Goal: Task Accomplishment & Management: Manage account settings

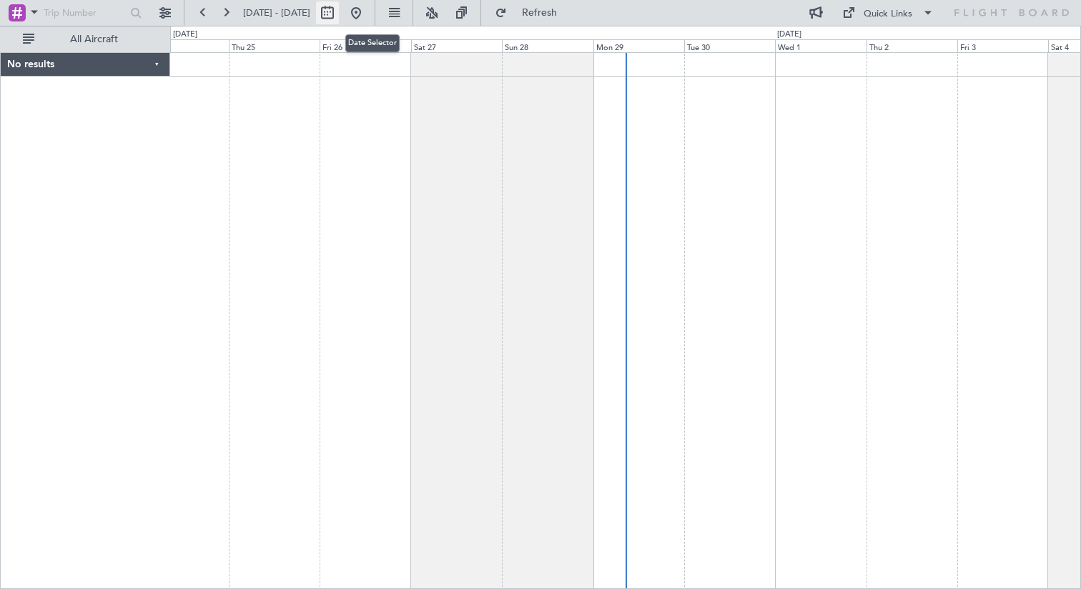
click at [339, 11] on button at bounding box center [327, 12] width 23 height 23
select select "9"
select select "2025"
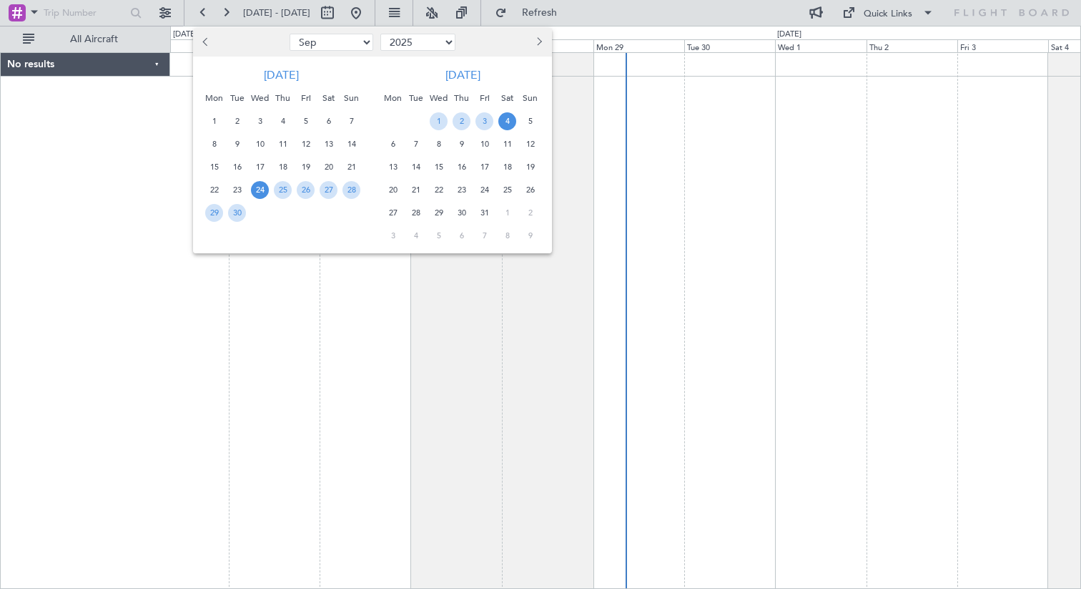
click at [205, 37] on button "Previous month" at bounding box center [207, 42] width 16 height 23
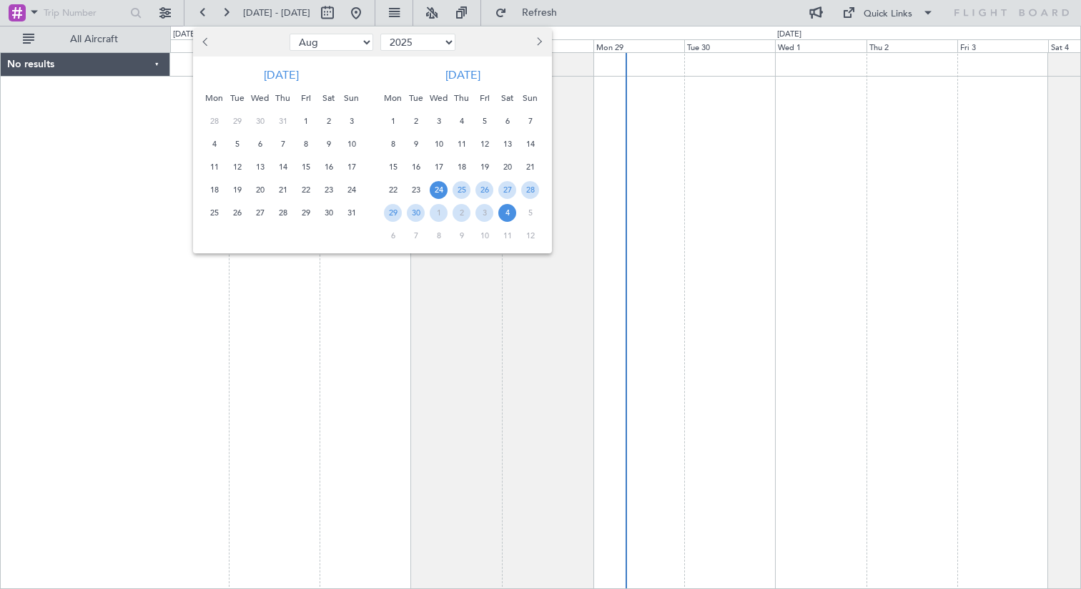
click at [205, 37] on button "Previous month" at bounding box center [207, 42] width 16 height 23
select select "7"
click at [236, 121] on span "1" at bounding box center [237, 121] width 18 height 18
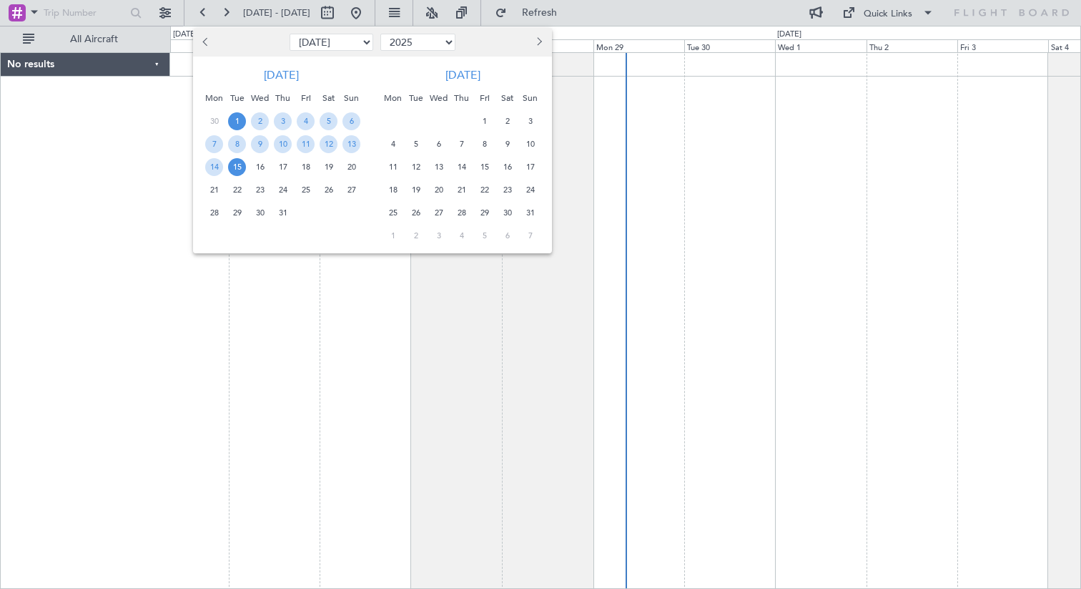
click at [245, 170] on span "15" at bounding box center [237, 167] width 18 height 18
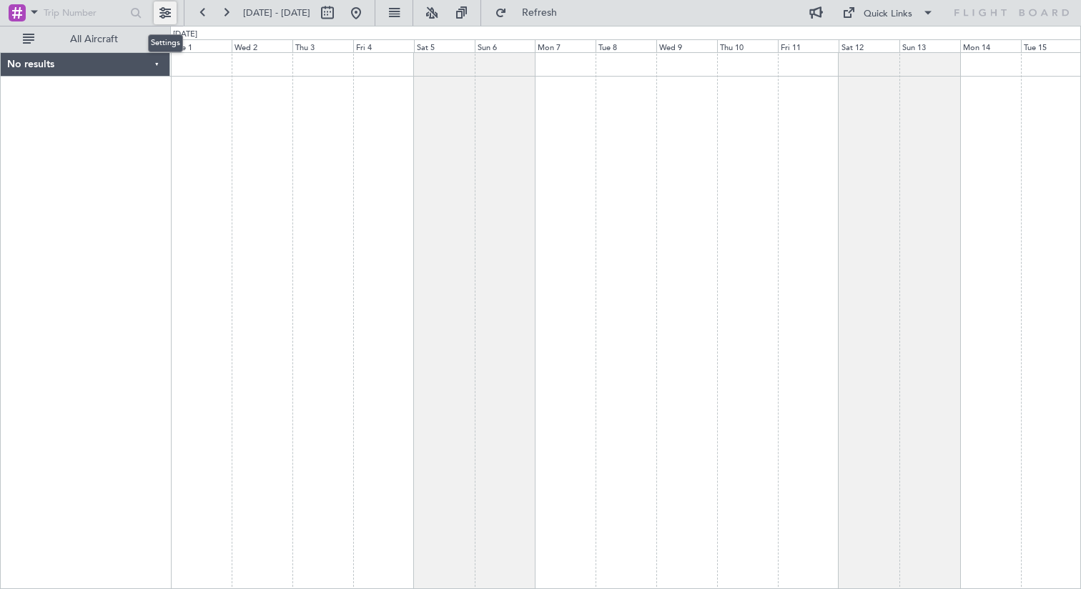
click at [166, 11] on button at bounding box center [165, 12] width 23 height 23
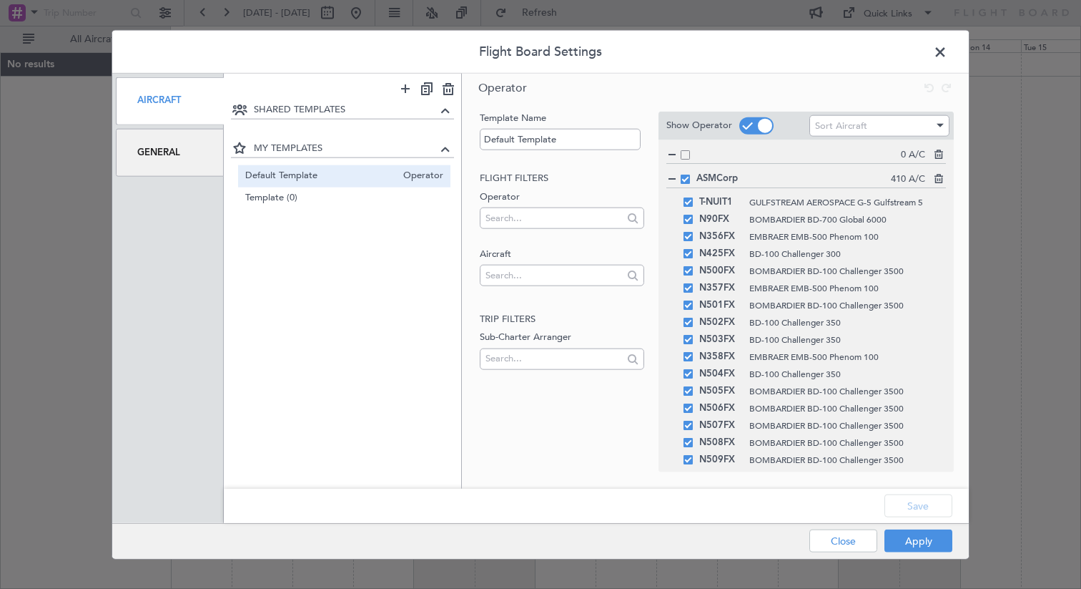
click at [1067, 397] on div "Flight Board Settings Aircraft General SHARED TEMPLATES MY TEMPLATES Default Te…" at bounding box center [540, 294] width 1081 height 589
click at [948, 54] on span at bounding box center [948, 55] width 0 height 29
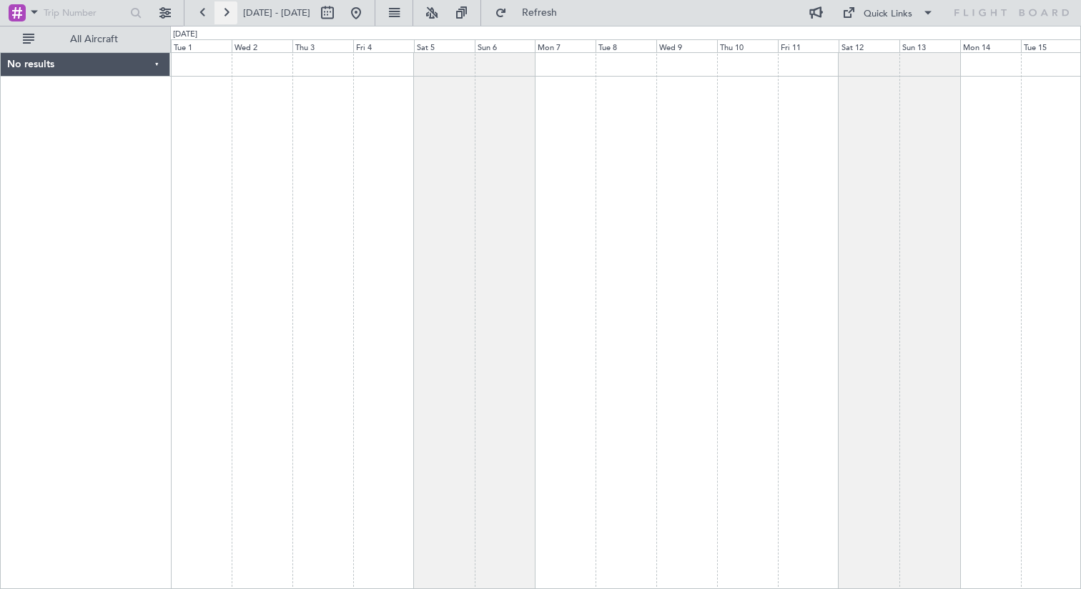
click at [231, 13] on button at bounding box center [226, 12] width 23 height 23
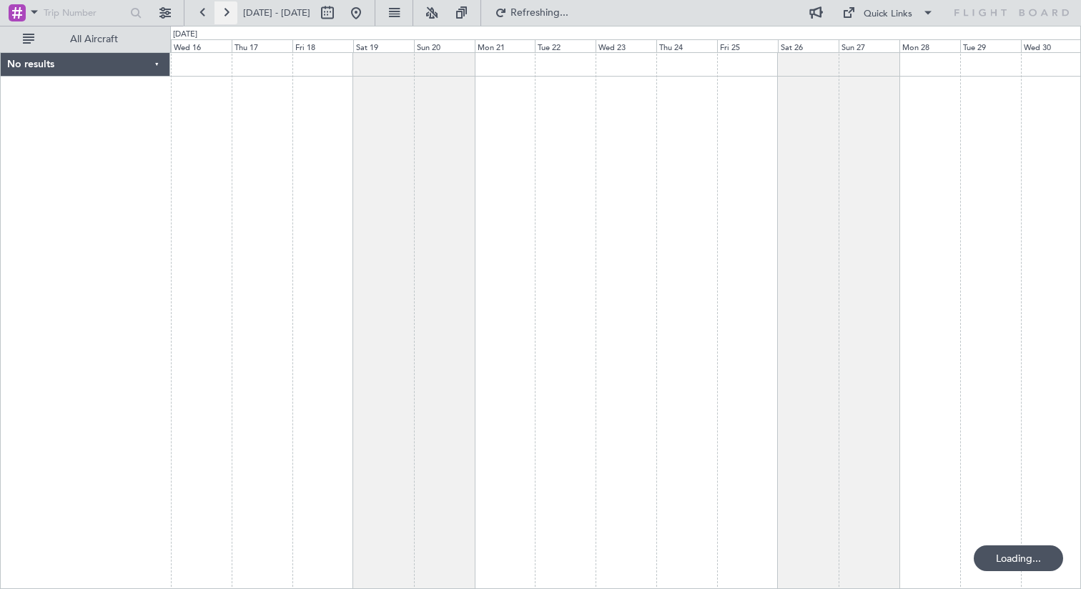
click at [231, 13] on button at bounding box center [226, 12] width 23 height 23
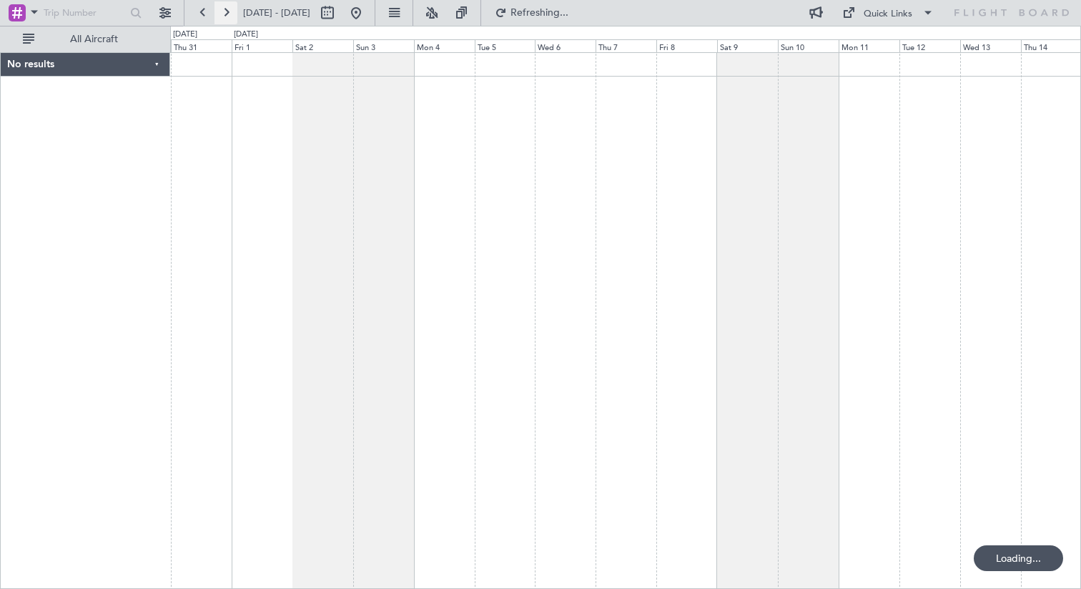
click at [231, 13] on button at bounding box center [226, 12] width 23 height 23
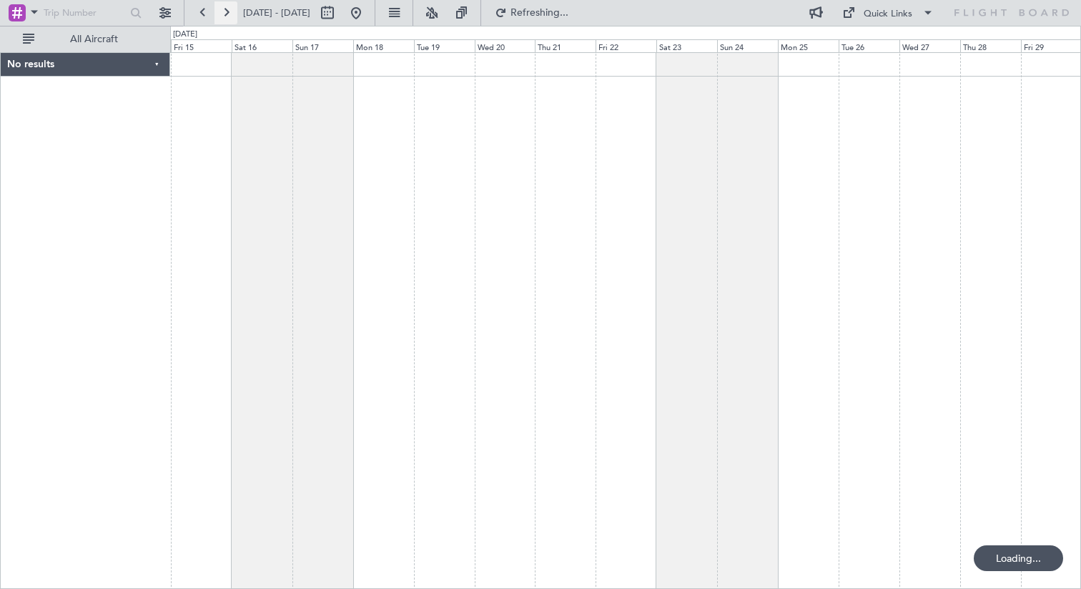
click at [231, 13] on button at bounding box center [226, 12] width 23 height 23
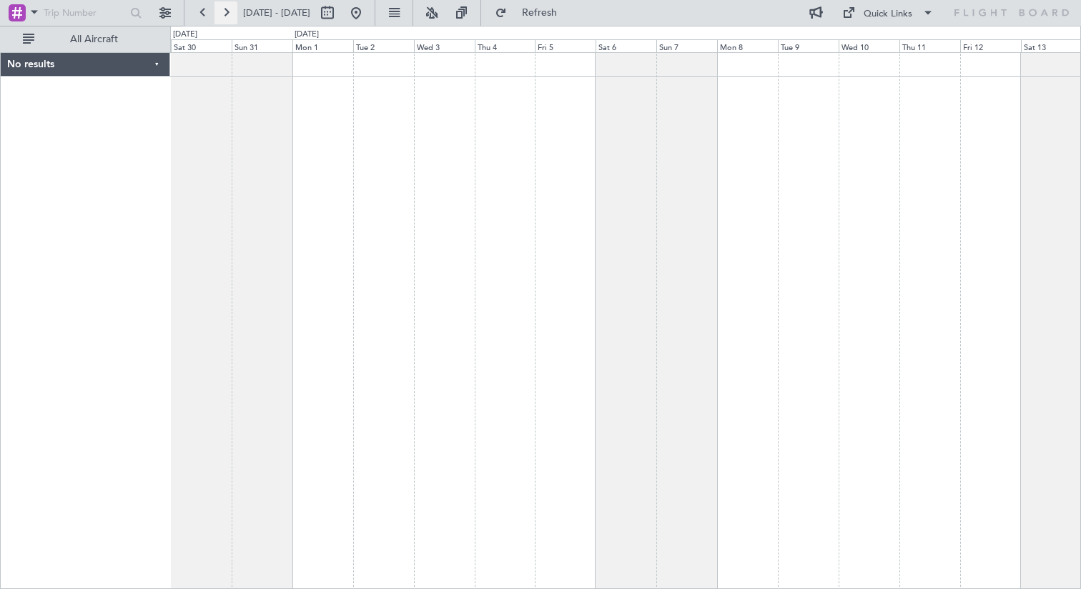
click at [231, 13] on button at bounding box center [226, 12] width 23 height 23
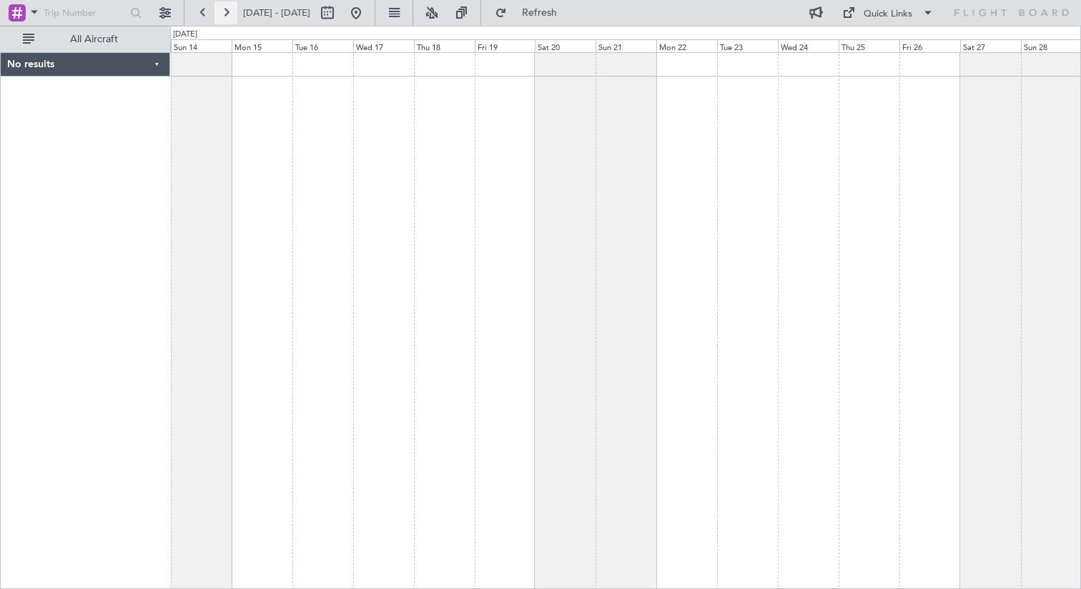
click at [231, 13] on button at bounding box center [226, 12] width 23 height 23
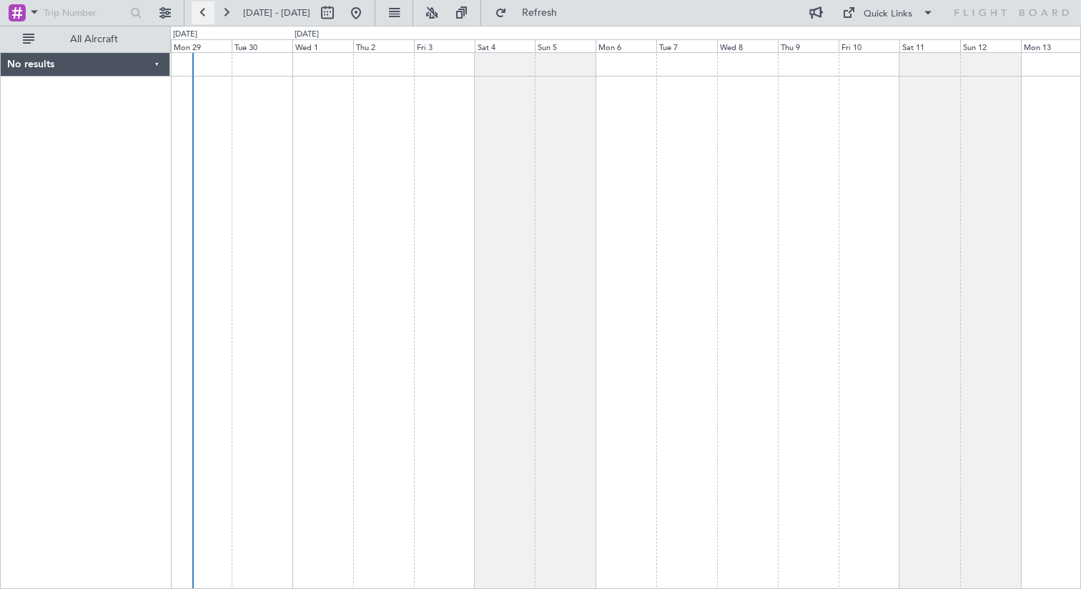
click at [197, 11] on button at bounding box center [203, 12] width 23 height 23
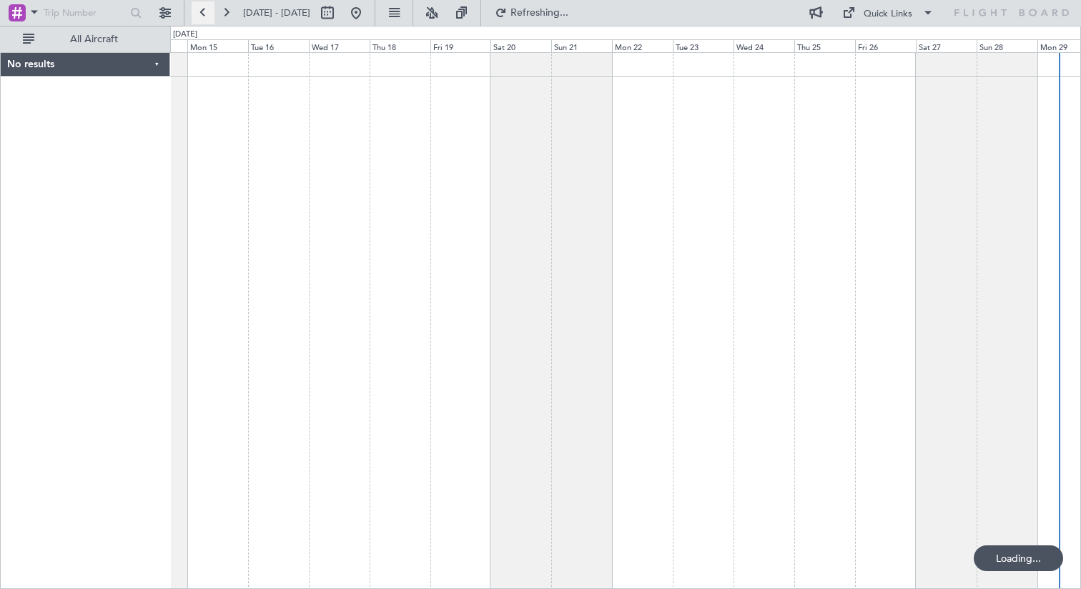
click at [197, 11] on button at bounding box center [203, 12] width 23 height 23
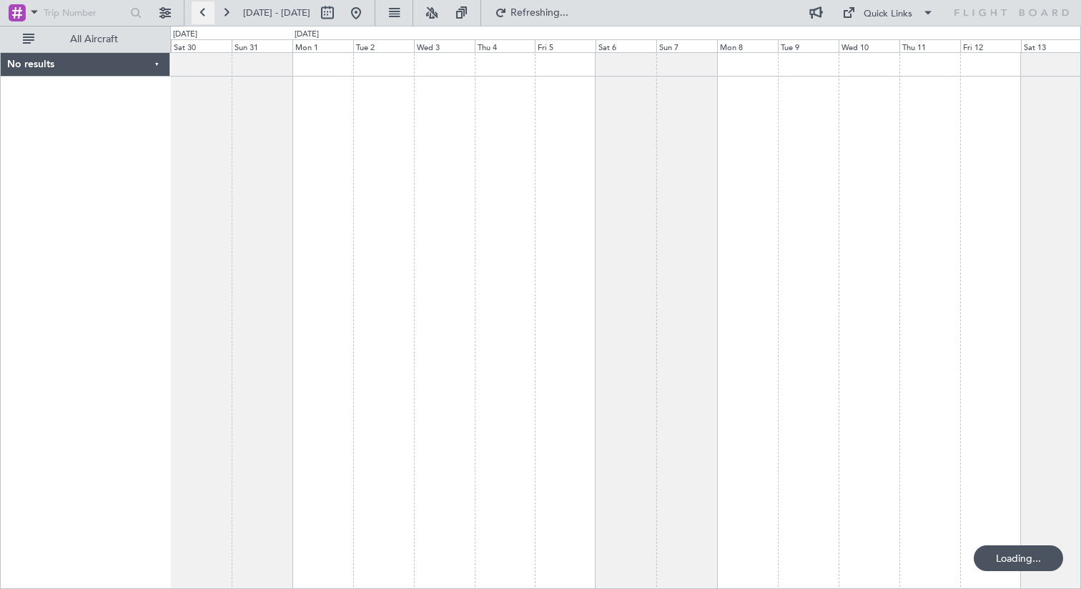
click at [197, 11] on button at bounding box center [203, 12] width 23 height 23
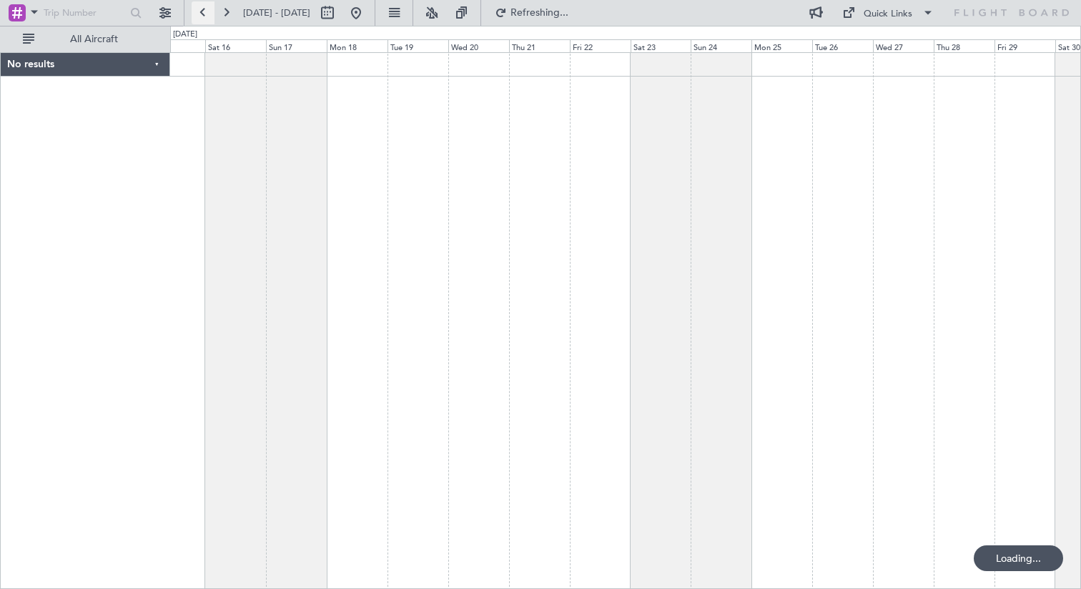
click at [197, 11] on button at bounding box center [203, 12] width 23 height 23
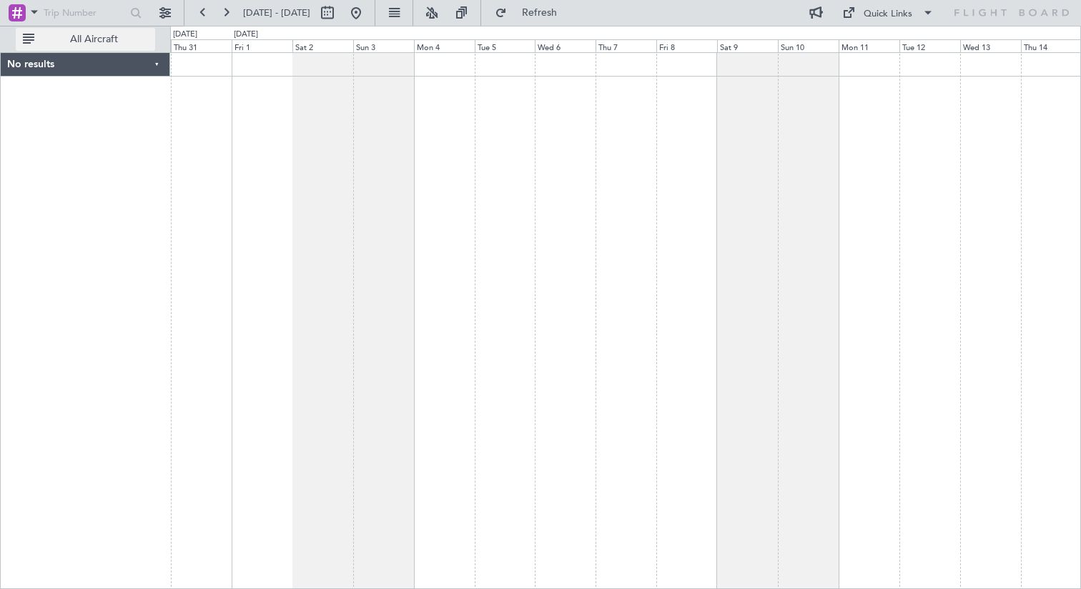
click at [134, 34] on span "All Aircraft" at bounding box center [94, 39] width 114 height 10
click at [164, 16] on button at bounding box center [165, 12] width 23 height 23
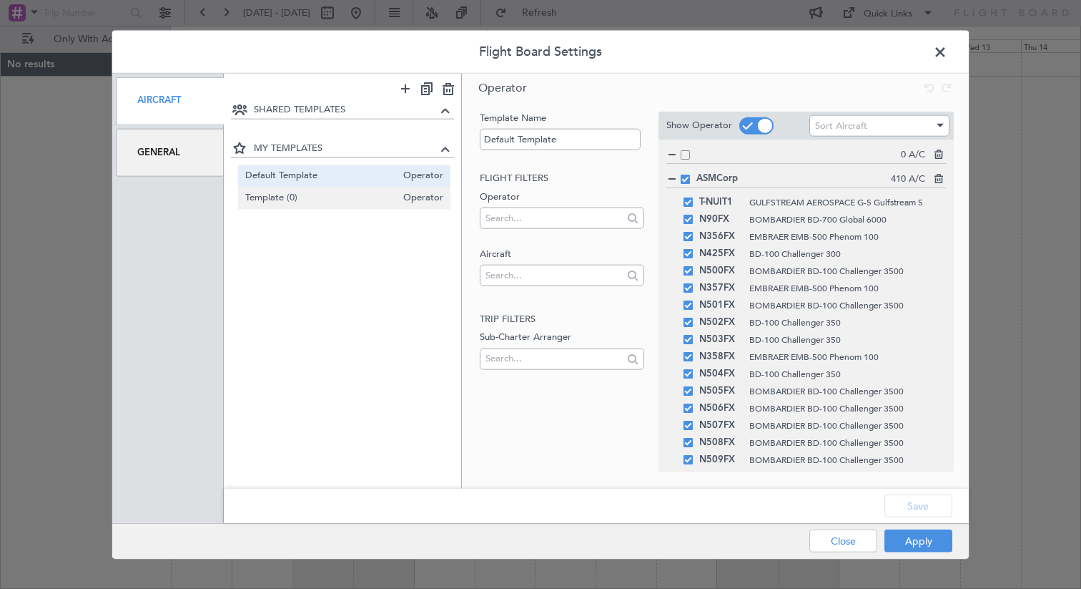
click at [276, 204] on span "Template (0)" at bounding box center [321, 198] width 152 height 15
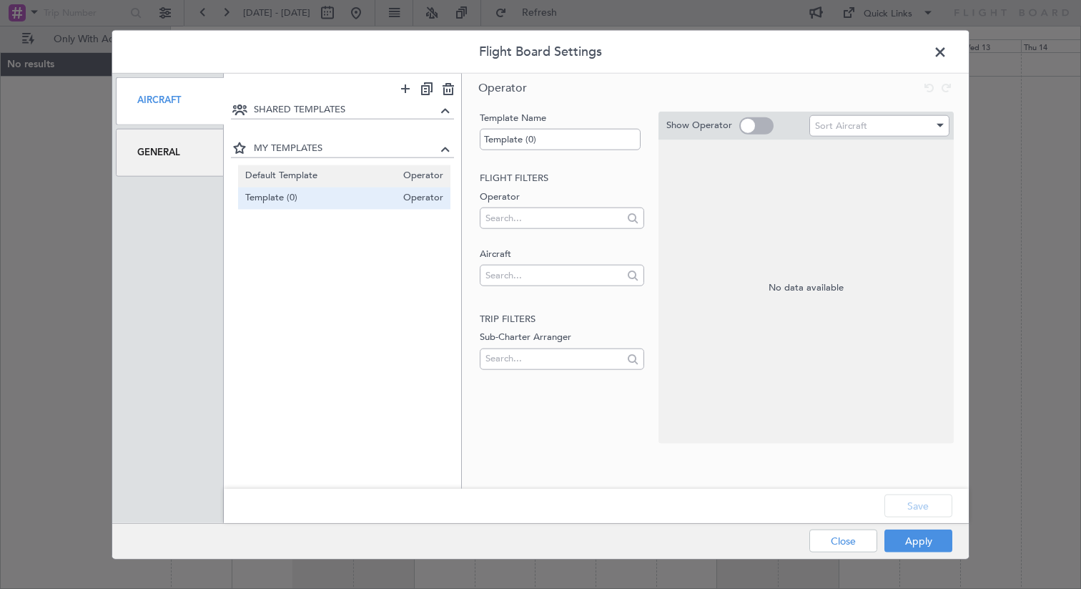
click at [283, 173] on span "Default Template" at bounding box center [321, 176] width 152 height 15
type input "Default Template"
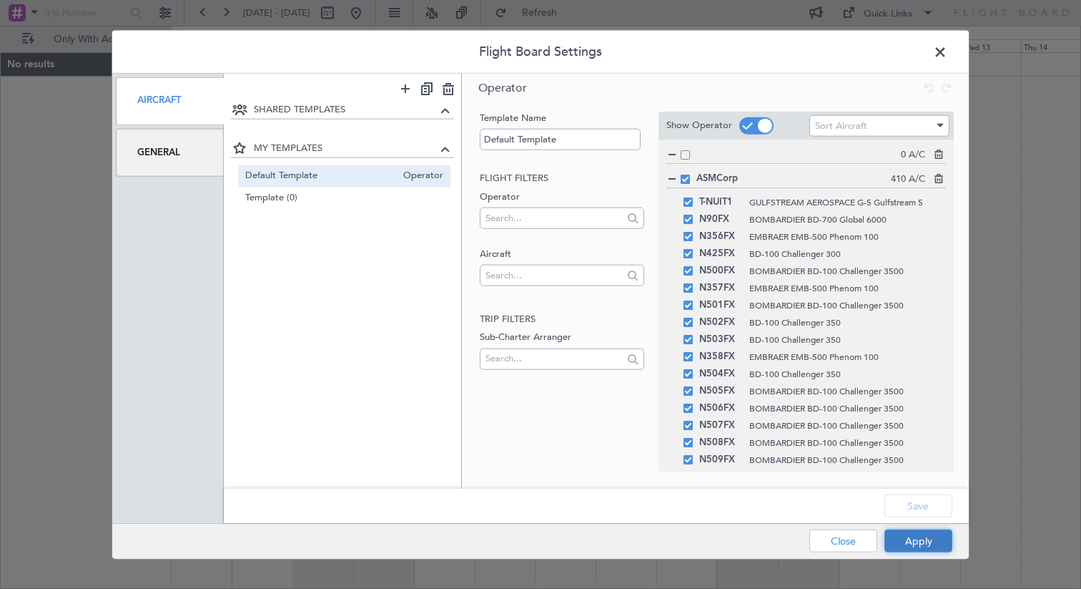
click at [915, 541] on button "Apply" at bounding box center [919, 540] width 68 height 23
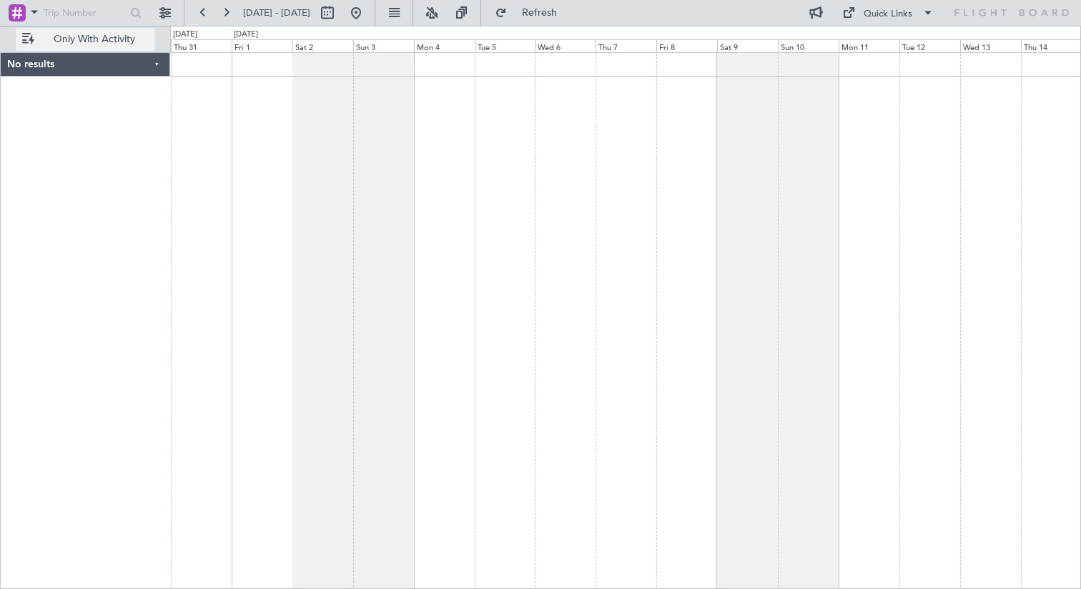
click at [121, 41] on span "Only With Activity" at bounding box center [94, 39] width 114 height 10
click at [202, 16] on button at bounding box center [203, 12] width 23 height 23
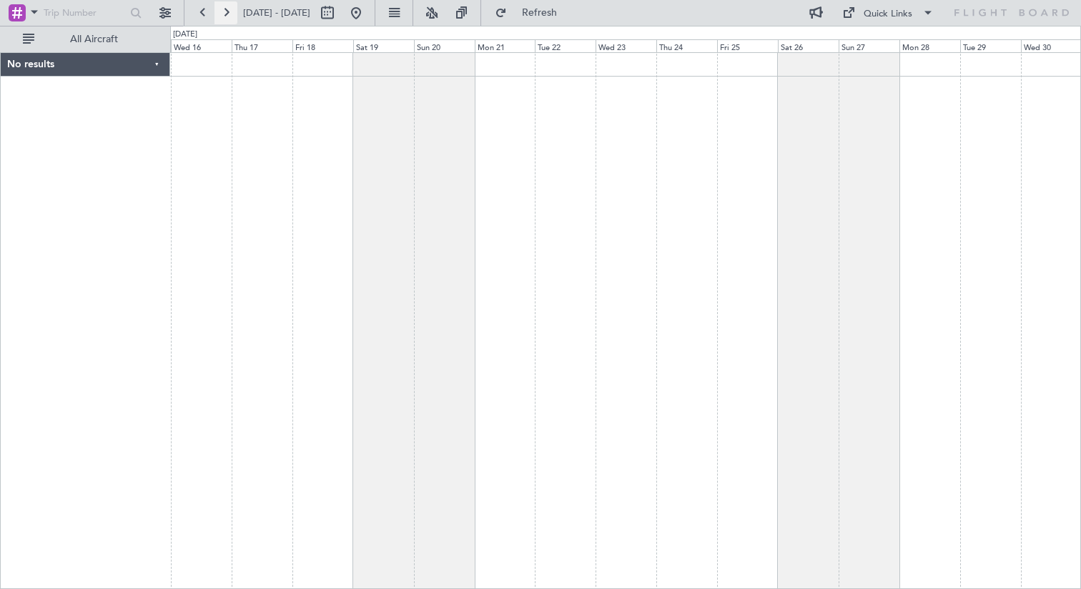
click at [223, 14] on button at bounding box center [226, 12] width 23 height 23
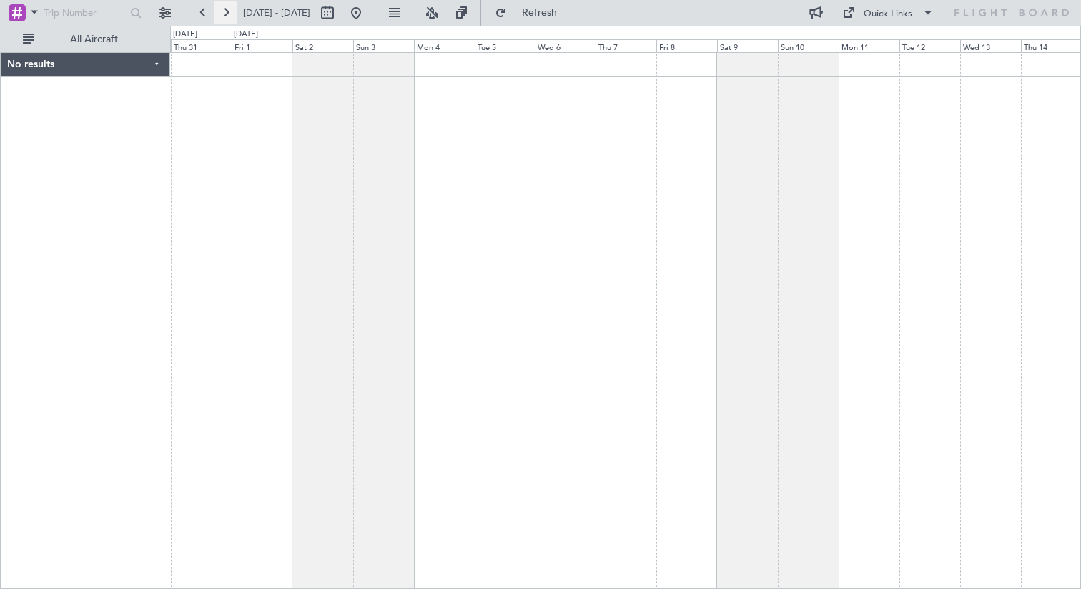
click at [223, 14] on button at bounding box center [226, 12] width 23 height 23
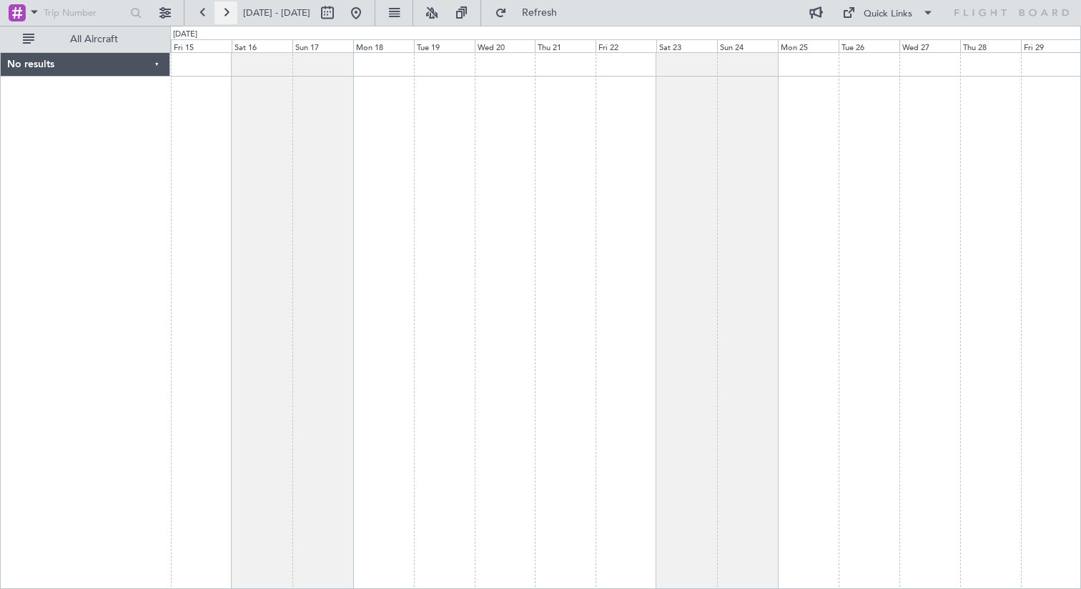
click at [223, 14] on button at bounding box center [226, 12] width 23 height 23
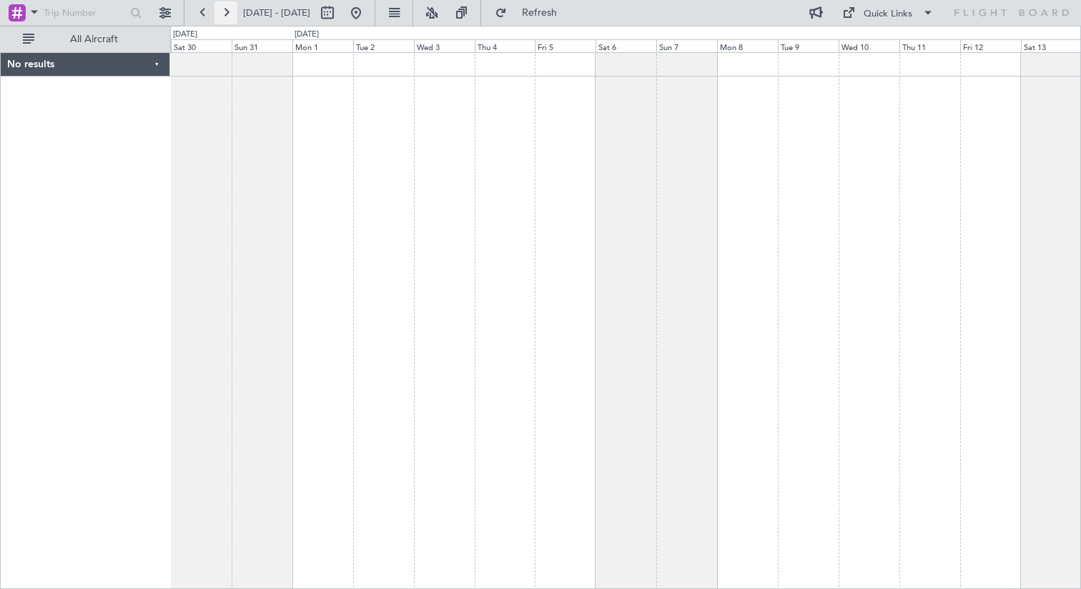
click at [223, 14] on button at bounding box center [226, 12] width 23 height 23
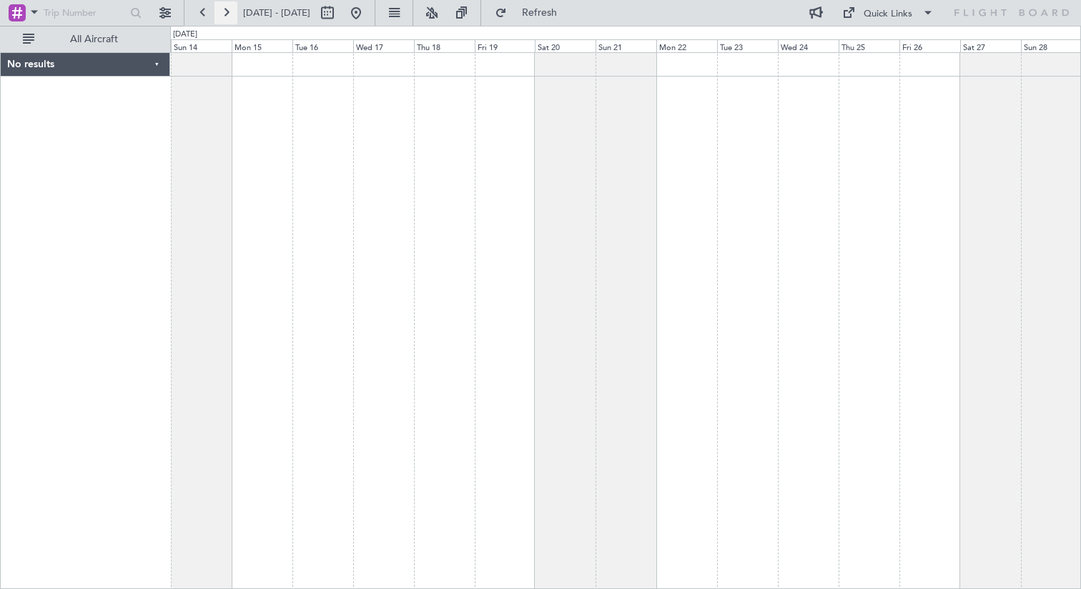
click at [223, 14] on button at bounding box center [226, 12] width 23 height 23
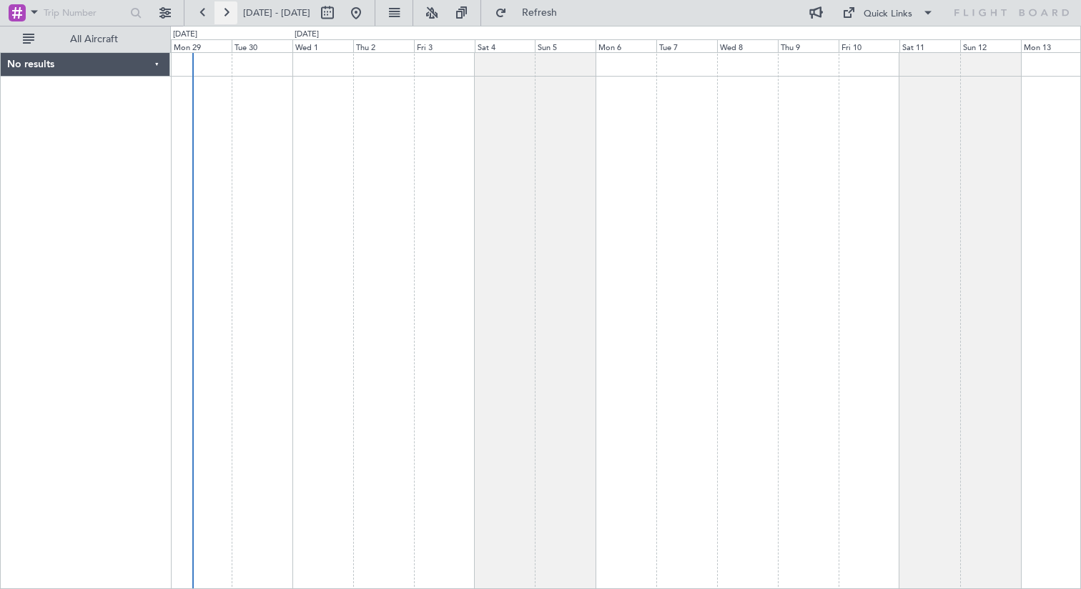
click at [223, 14] on button at bounding box center [226, 12] width 23 height 23
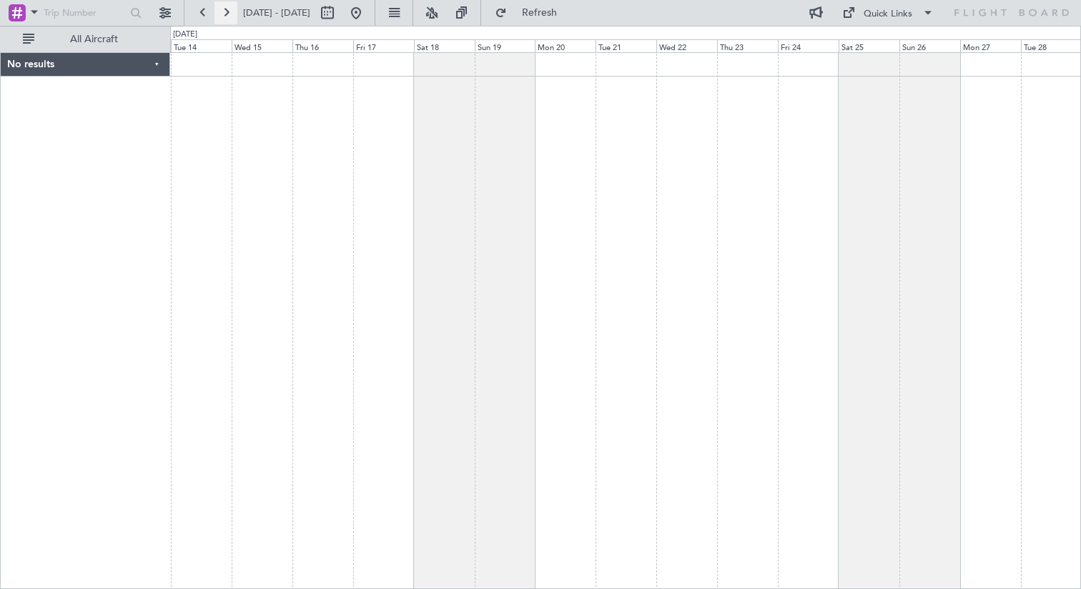
click at [223, 14] on button at bounding box center [226, 12] width 23 height 23
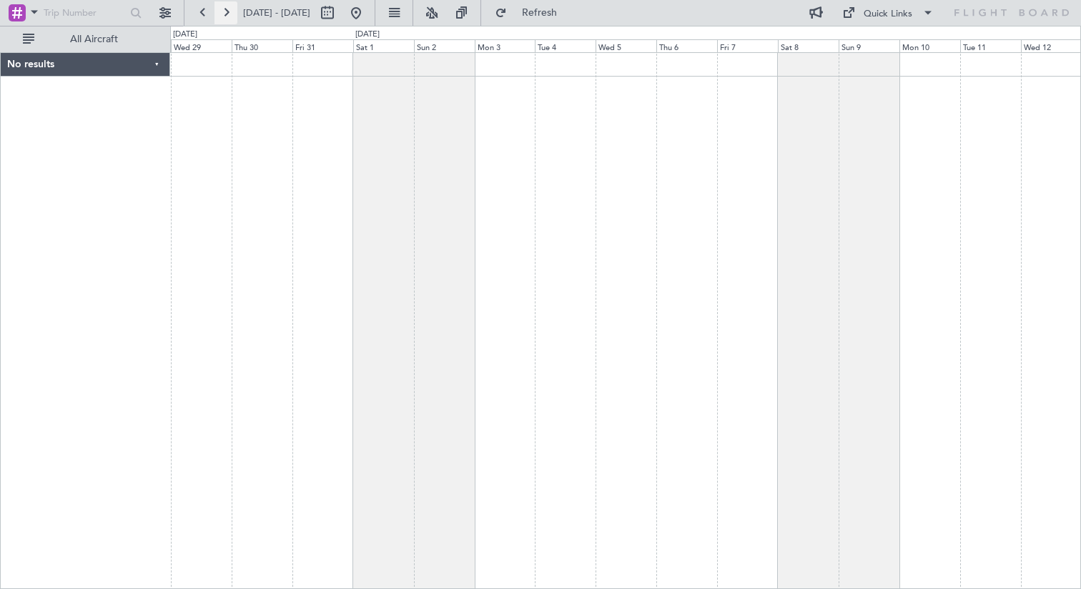
click at [223, 14] on button at bounding box center [226, 12] width 23 height 23
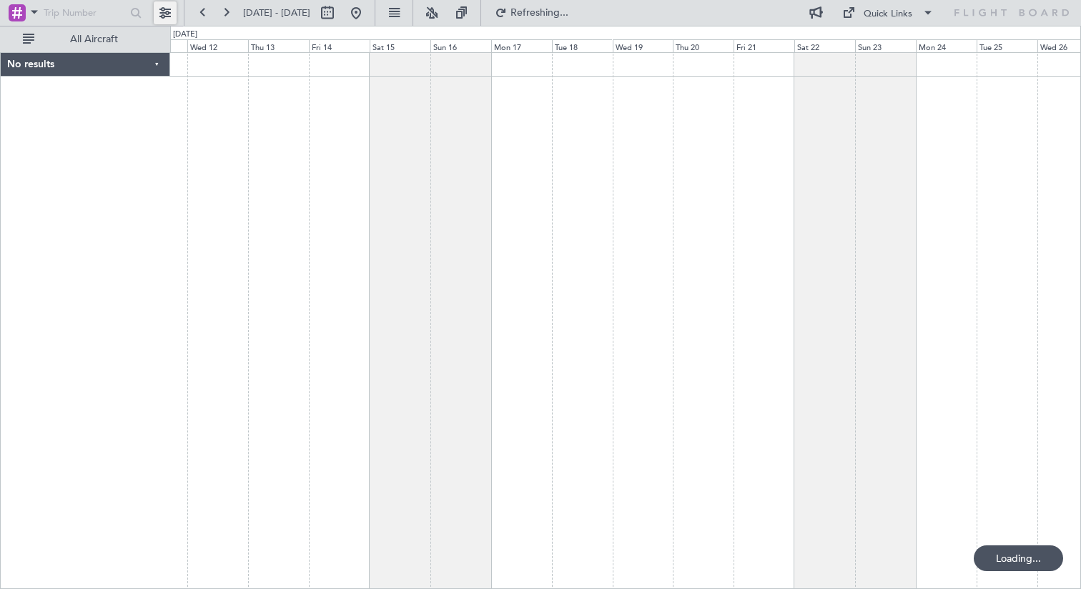
click at [159, 14] on button at bounding box center [165, 12] width 23 height 23
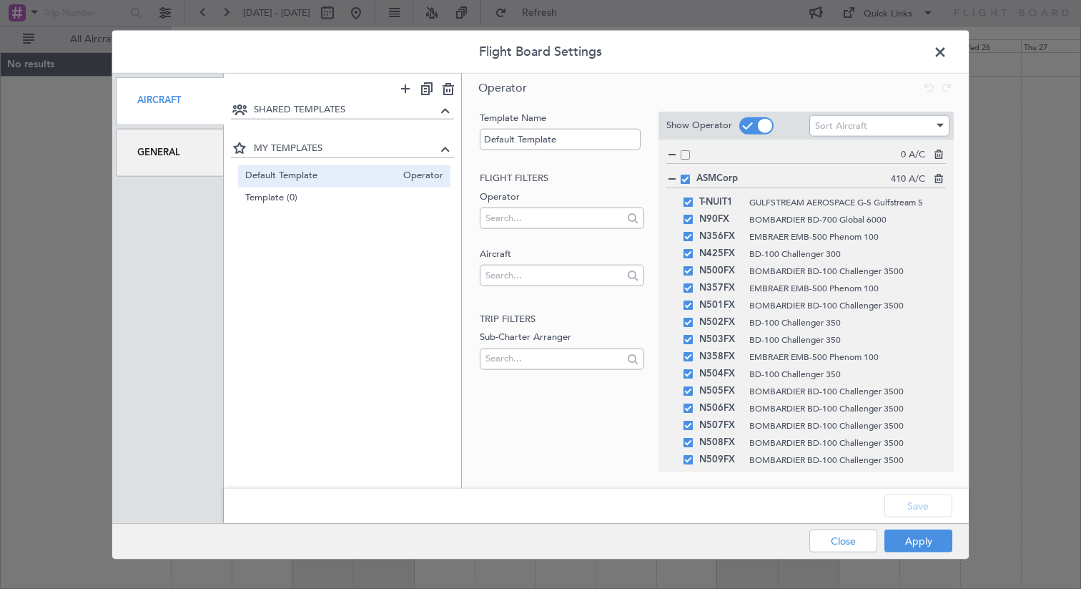
click at [685, 154] on span at bounding box center [685, 153] width 9 height 9
click at [691, 149] on input "checkbox" at bounding box center [691, 149] width 0 height 0
click at [920, 505] on button "Save" at bounding box center [919, 505] width 68 height 23
click at [922, 541] on div "Apply Close" at bounding box center [853, 541] width 208 height 35
click at [922, 541] on button "Apply" at bounding box center [919, 540] width 68 height 23
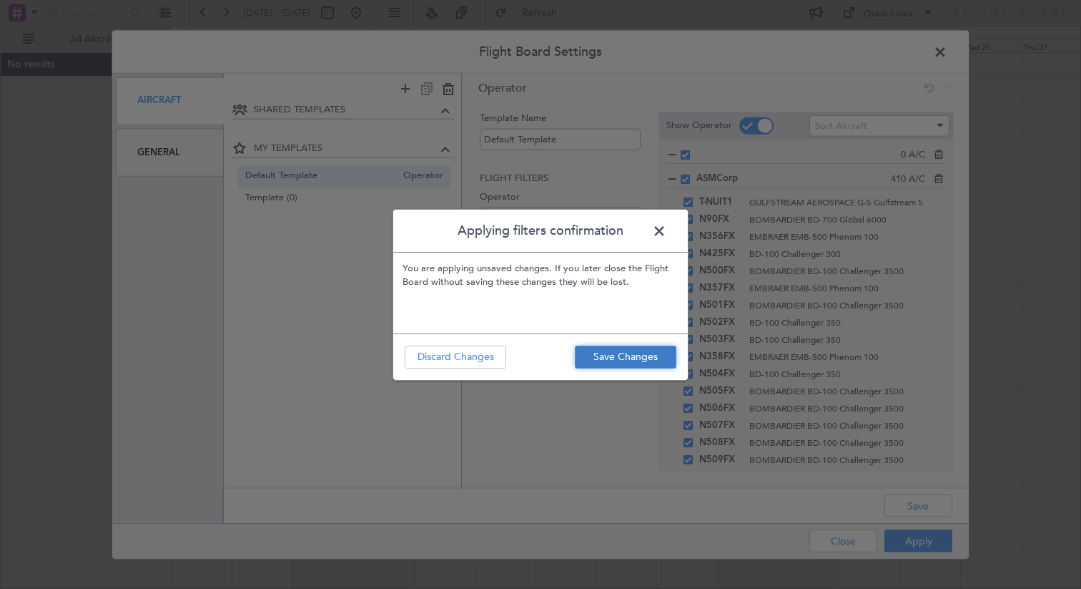
click at [632, 359] on button "Save Changes" at bounding box center [626, 356] width 102 height 23
